Goal: Check status: Check status

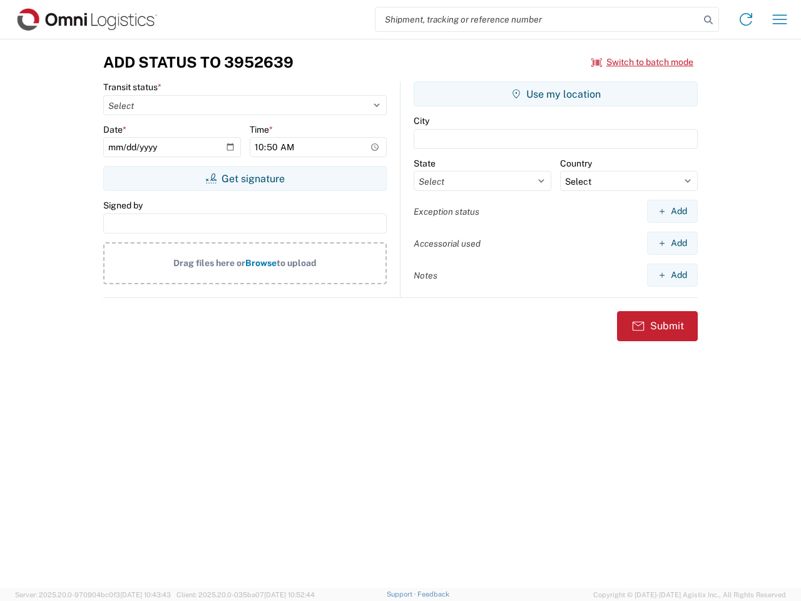
click at [538, 19] on input "search" at bounding box center [538, 20] width 324 height 24
click at [709, 20] on icon at bounding box center [709, 20] width 18 height 18
click at [746, 19] on icon at bounding box center [746, 19] width 20 height 20
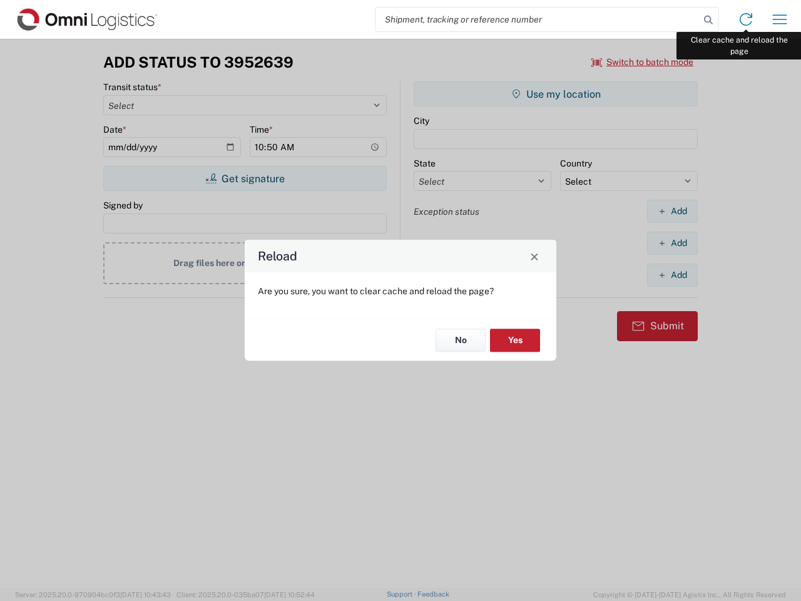
click at [780, 19] on div "Reload Are you sure, you want to clear cache and reload the page? No Yes" at bounding box center [400, 300] width 801 height 601
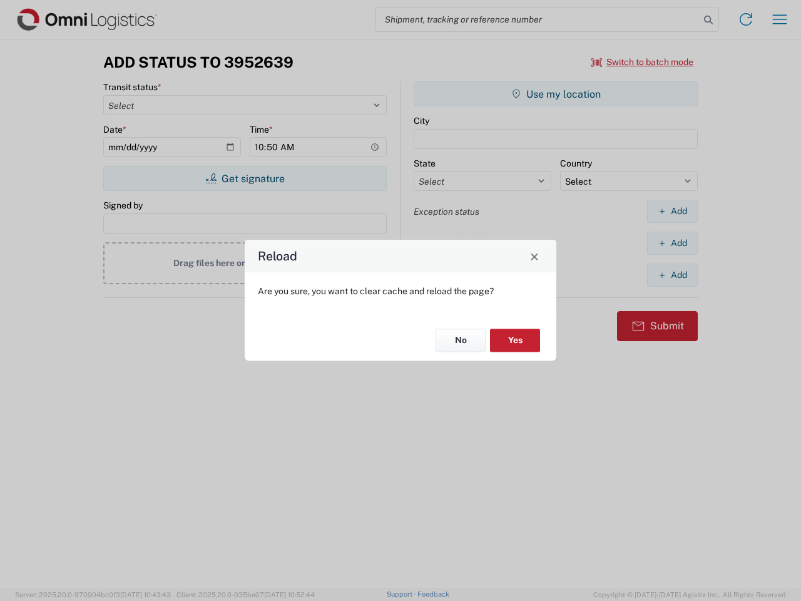
click at [643, 62] on div "Reload Are you sure, you want to clear cache and reload the page? No Yes" at bounding box center [400, 300] width 801 height 601
click at [245, 178] on div "Reload Are you sure, you want to clear cache and reload the page? No Yes" at bounding box center [400, 300] width 801 height 601
click at [556, 94] on div "Reload Are you sure, you want to clear cache and reload the page? No Yes" at bounding box center [400, 300] width 801 height 601
click at [672, 211] on div "Reload Are you sure, you want to clear cache and reload the page? No Yes" at bounding box center [400, 300] width 801 height 601
click at [672, 243] on div "Reload Are you sure, you want to clear cache and reload the page? No Yes" at bounding box center [400, 300] width 801 height 601
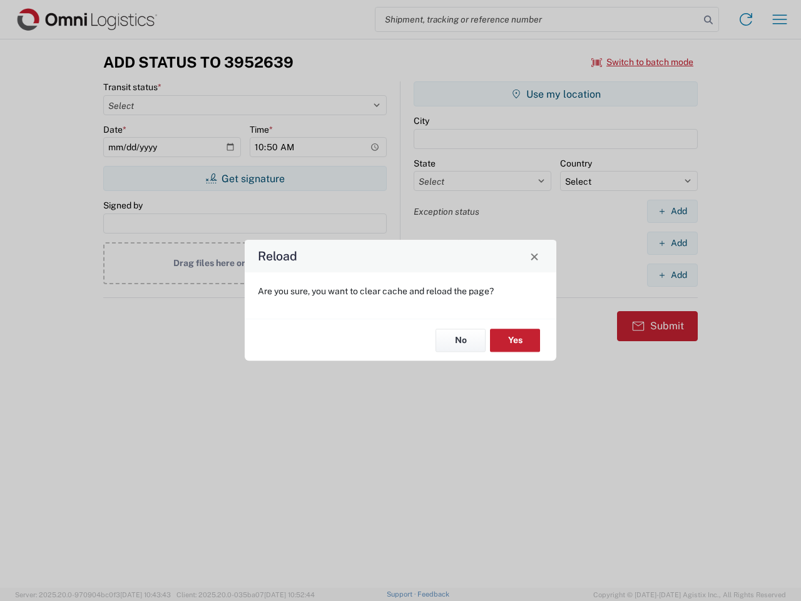
click at [672, 275] on div "Reload Are you sure, you want to clear cache and reload the page? No Yes" at bounding box center [400, 300] width 801 height 601
